Goal: Task Accomplishment & Management: Complete application form

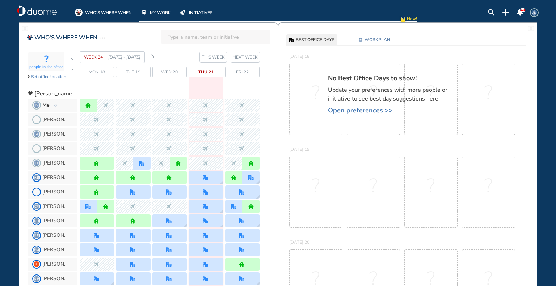
click at [250, 60] on span "NEXT WEEK" at bounding box center [245, 57] width 25 height 7
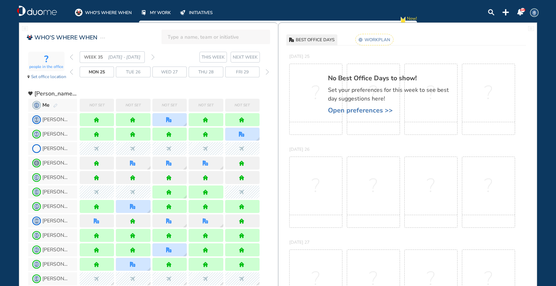
click at [357, 113] on span "Open preferences >>" at bounding box center [391, 110] width 127 height 7
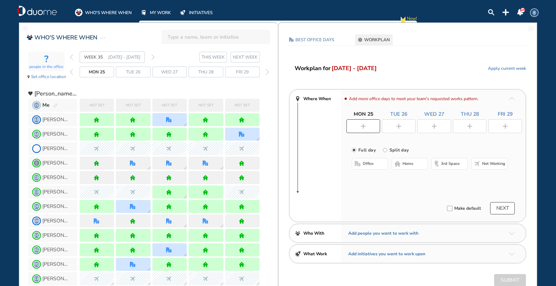
click at [406, 163] on span "home" at bounding box center [408, 164] width 11 height 6
click at [403, 129] on div at bounding box center [399, 126] width 34 height 14
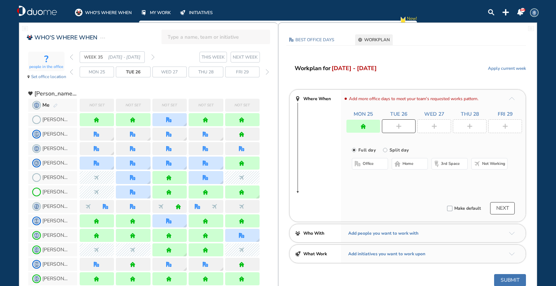
click at [372, 165] on span "office" at bounding box center [368, 164] width 11 height 6
click at [368, 176] on button "Select location" at bounding box center [371, 178] width 29 height 7
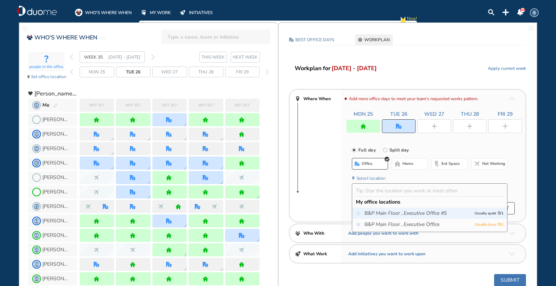
click at [374, 215] on span "B&P Main Floor , Executive Office #5" at bounding box center [418, 213] width 106 height 7
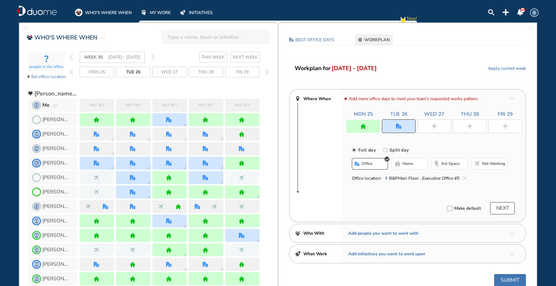
click at [436, 126] on img "plus-rounded-bdbdbd" at bounding box center [434, 126] width 5 height 5
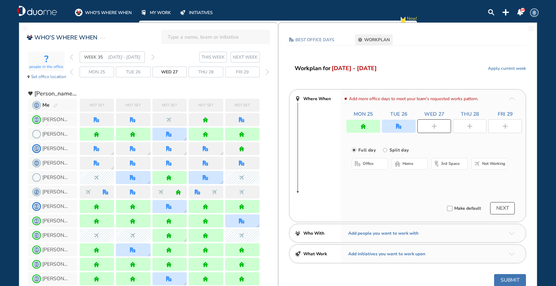
click at [415, 166] on button "home" at bounding box center [410, 164] width 36 height 12
click at [465, 126] on div at bounding box center [470, 126] width 34 height 14
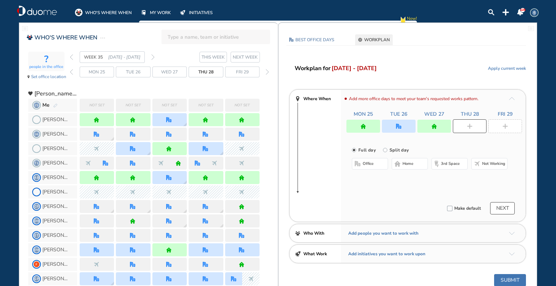
click at [402, 165] on button "home" at bounding box center [410, 164] width 36 height 12
click at [499, 123] on div at bounding box center [505, 126] width 34 height 14
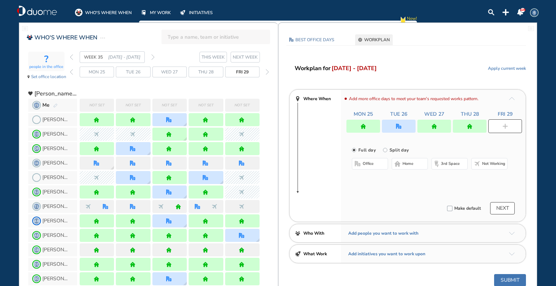
click at [490, 161] on span "Not working" at bounding box center [493, 164] width 23 height 6
click at [505, 211] on button "NEXT" at bounding box center [502, 208] width 25 height 12
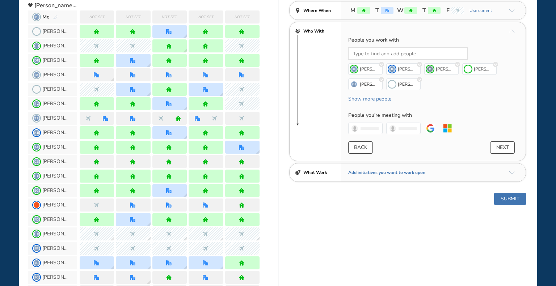
scroll to position [109, 0]
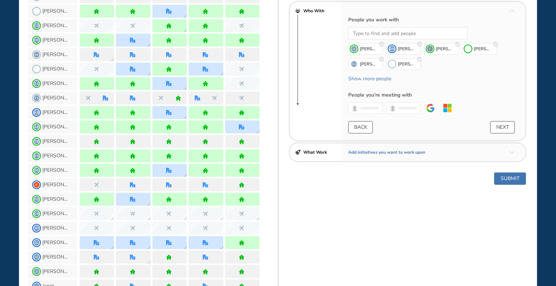
click at [508, 176] on button "Submit" at bounding box center [510, 179] width 32 height 12
